Goal: Information Seeking & Learning: Find specific page/section

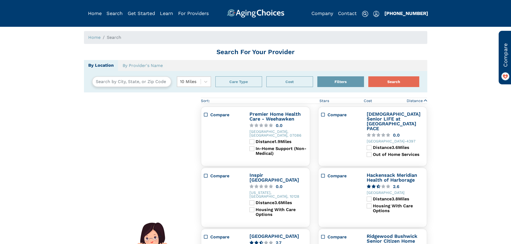
type input "[US_STATE], [US_STATE], [GEOGRAPHIC_DATA] 10001"
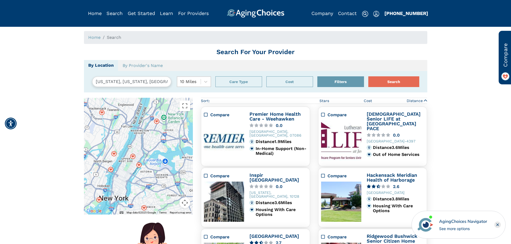
click at [220, 52] on h1 "Search For Your Provider" at bounding box center [256, 52] width 344 height 8
click at [115, 36] on span "Search" at bounding box center [114, 37] width 14 height 5
click at [127, 36] on ol "Home Search" at bounding box center [256, 37] width 344 height 13
click at [325, 34] on ol "Home Search" at bounding box center [256, 37] width 344 height 13
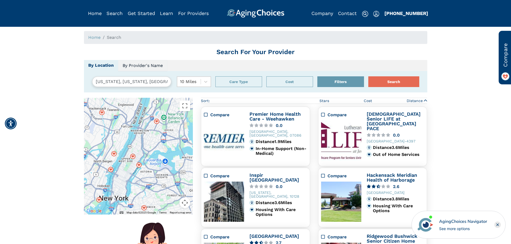
click at [156, 67] on link "By Provider's Name" at bounding box center [142, 65] width 49 height 11
click at [156, 82] on input "text" at bounding box center [151, 81] width 119 height 11
type input "casa del [PERSON_NAME]"
click at [368, 76] on button "Search" at bounding box center [393, 81] width 51 height 11
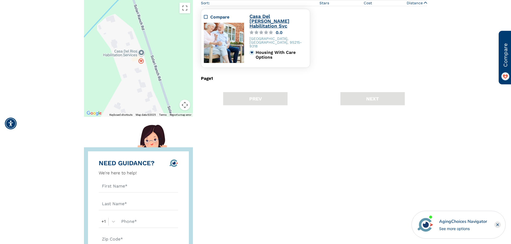
click at [264, 16] on link "Casa Del [PERSON_NAME] Habilitation Svc" at bounding box center [270, 20] width 40 height 15
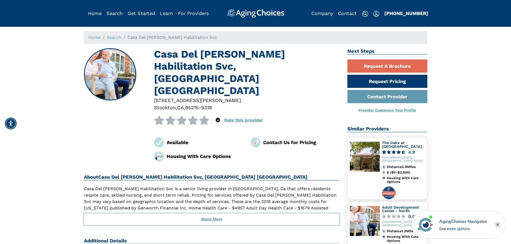
click at [212, 214] on button "Show More" at bounding box center [212, 220] width 256 height 12
